Goal: Task Accomplishment & Management: Manage account settings

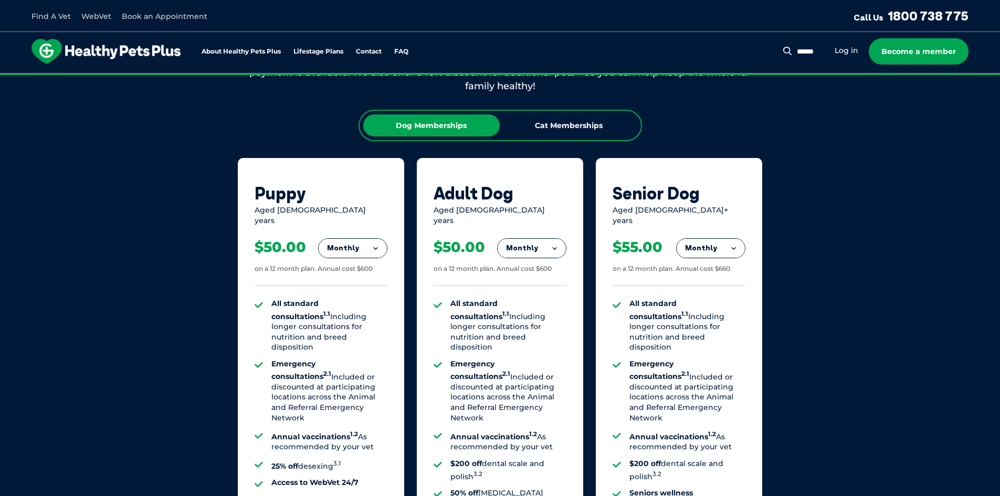
scroll to position [697, 0]
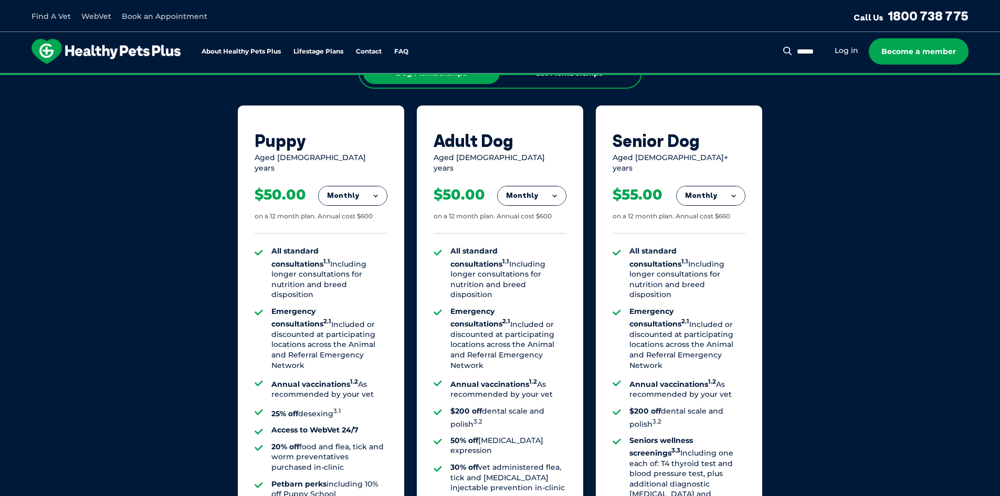
click at [544, 186] on button "Monthly" at bounding box center [532, 195] width 68 height 19
click at [539, 209] on li "Fortnightly" at bounding box center [532, 217] width 68 height 25
click at [541, 193] on button "Fortnightly" at bounding box center [529, 195] width 74 height 19
click at [535, 230] on li "Monthly" at bounding box center [529, 242] width 74 height 25
click at [539, 194] on button "Monthly" at bounding box center [532, 195] width 68 height 19
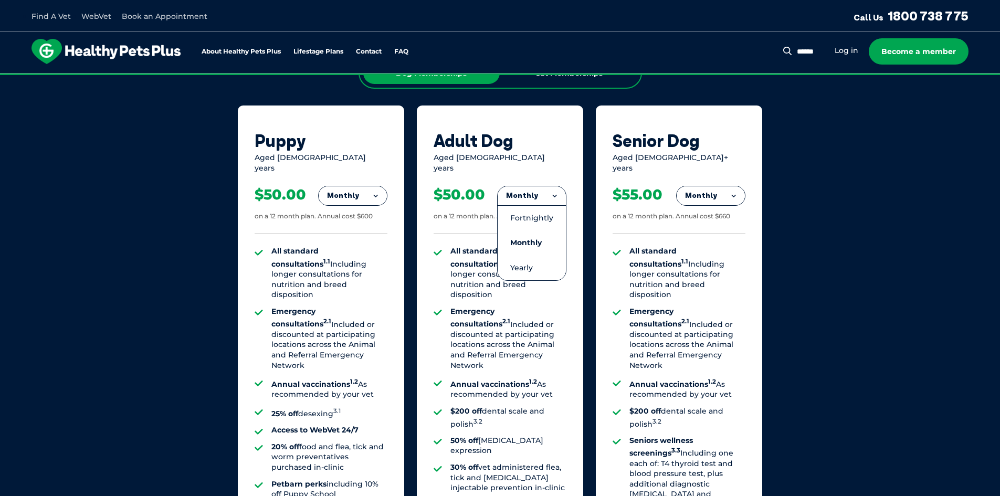
click at [536, 212] on li "Fortnightly" at bounding box center [532, 217] width 68 height 25
click at [541, 195] on button "Fortnightly" at bounding box center [529, 195] width 74 height 19
click at [533, 257] on li "Yearly" at bounding box center [529, 268] width 74 height 25
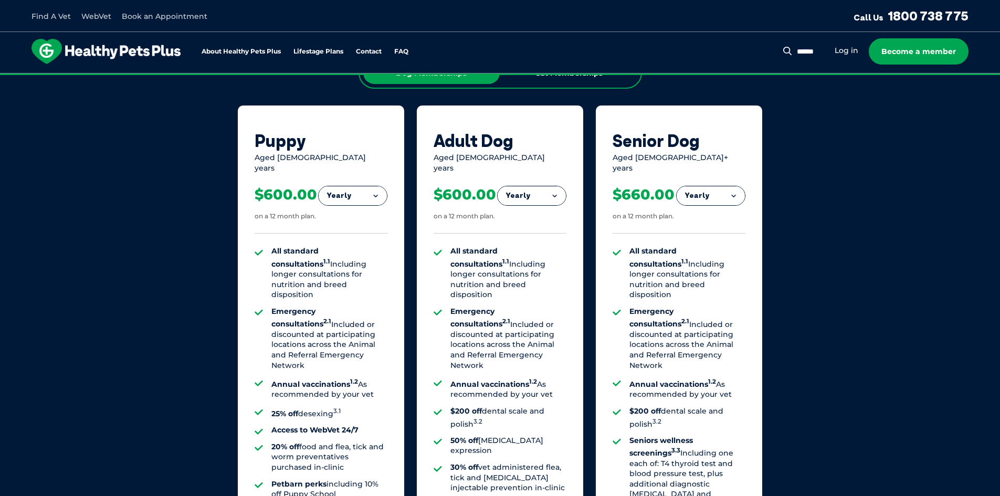
click at [526, 186] on button "Yearly" at bounding box center [532, 195] width 68 height 19
click at [529, 205] on li "Fortnightly" at bounding box center [532, 217] width 68 height 25
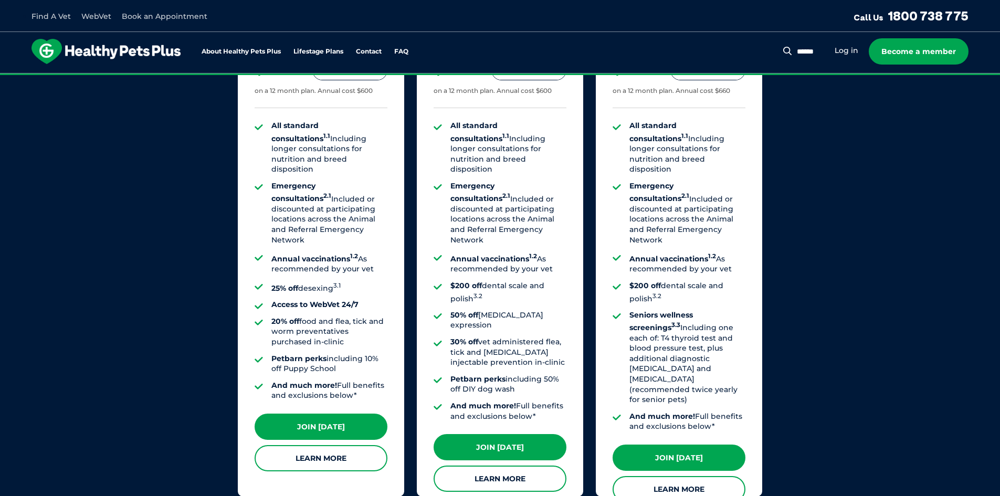
scroll to position [801, 0]
